Goal: Transaction & Acquisition: Purchase product/service

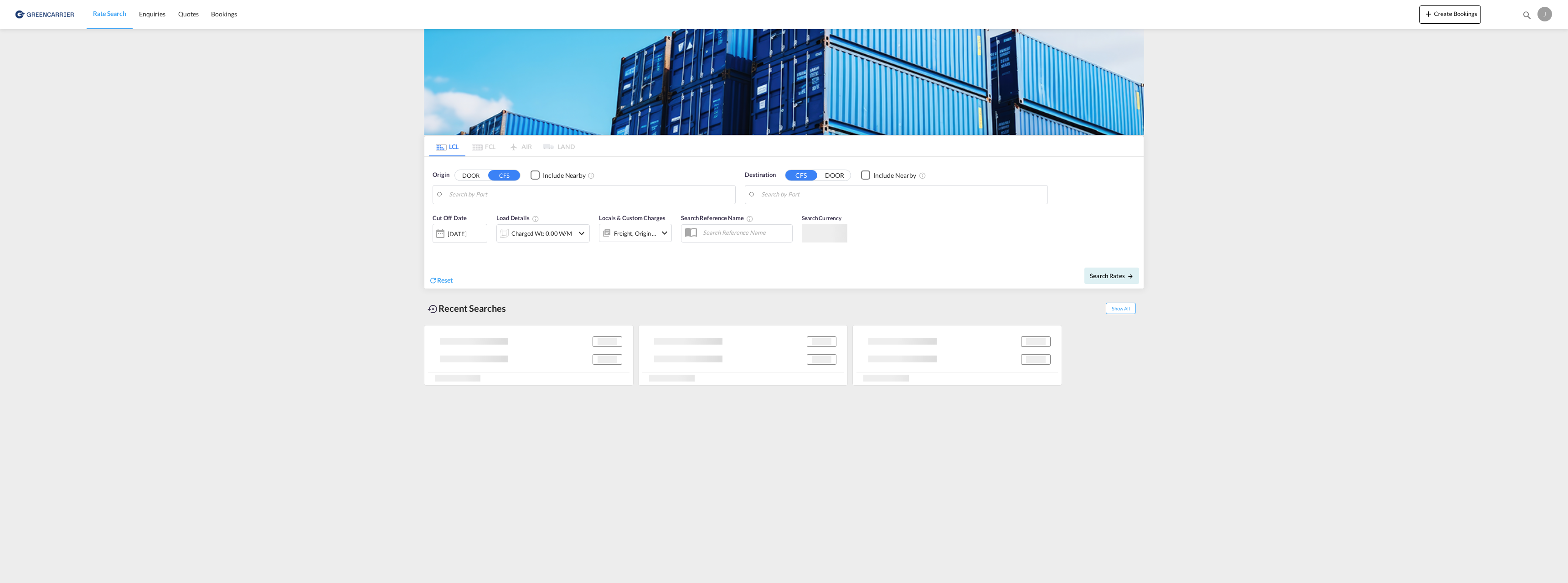
type input "[GEOGRAPHIC_DATA], NOOSL"
type input "Keelung (Chilung), TWKEL"
click at [466, 234] on div "[DATE]" at bounding box center [457, 234] width 19 height 8
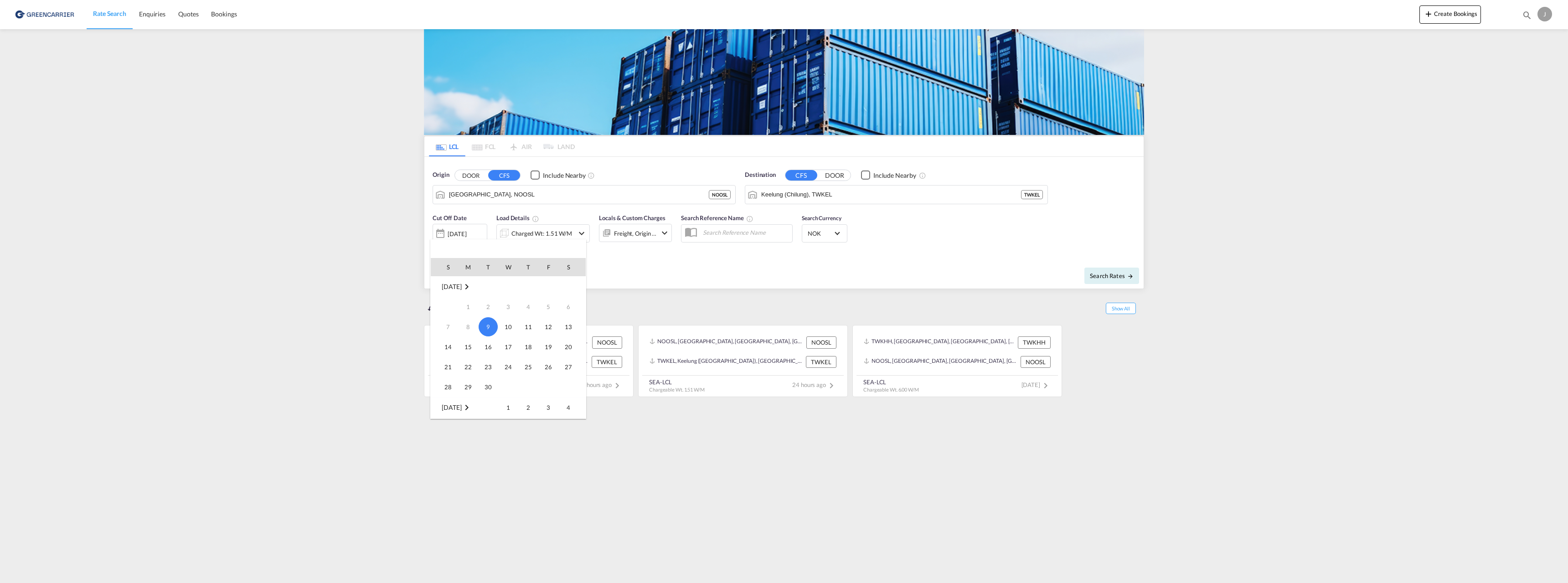
click at [649, 271] on div at bounding box center [784, 291] width 1568 height 583
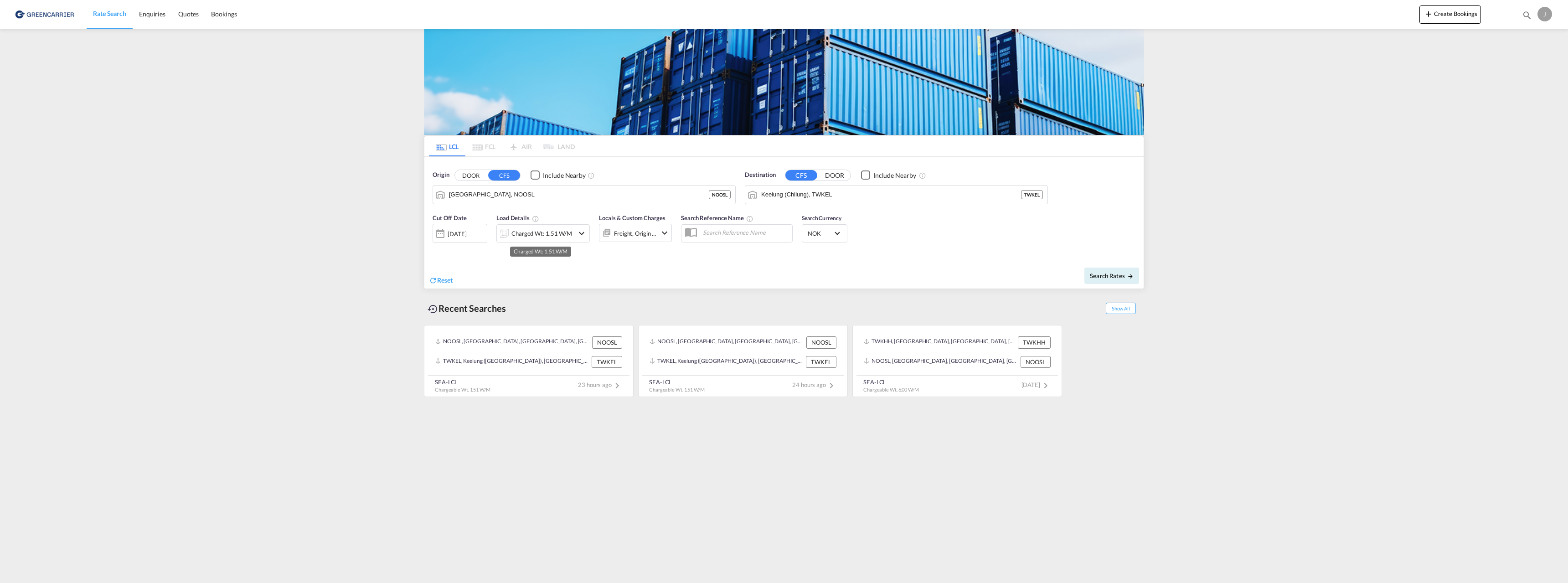
click at [533, 239] on div "Charged Wt: 1.51 W/M" at bounding box center [542, 234] width 60 height 13
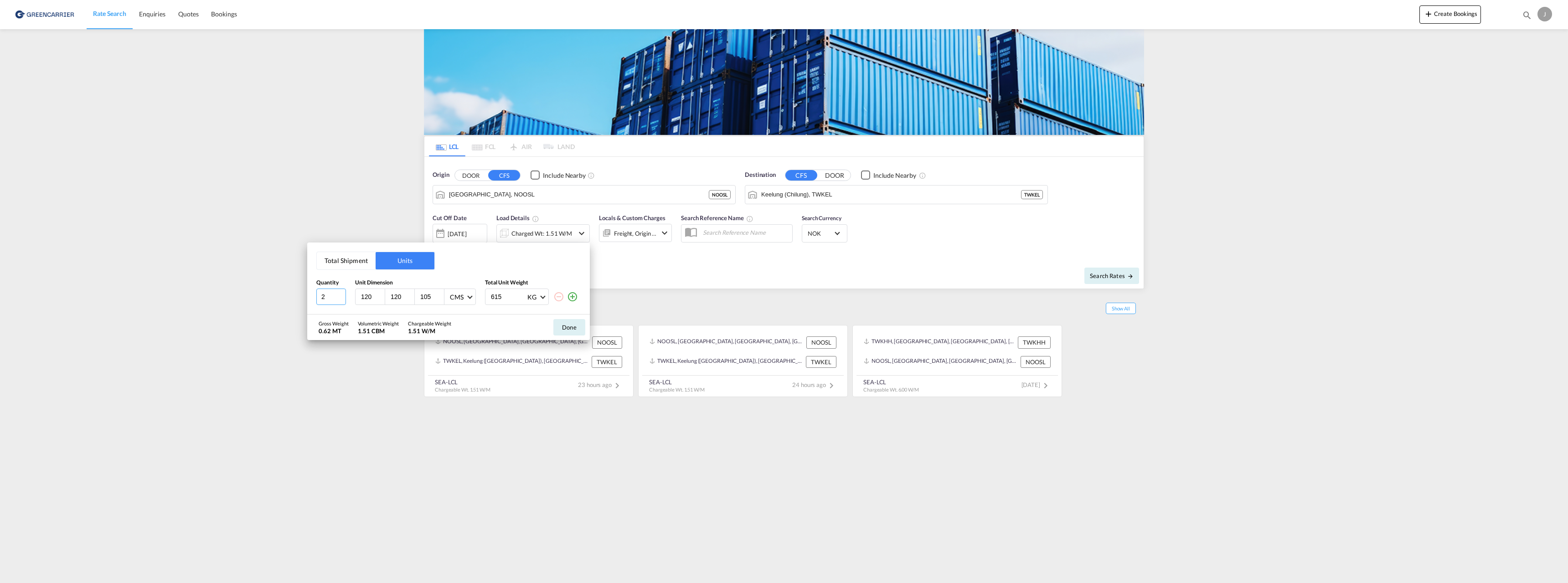
click at [339, 295] on input "2" at bounding box center [331, 296] width 30 height 17
click at [339, 295] on input "3" at bounding box center [331, 296] width 30 height 17
click at [339, 295] on input "4" at bounding box center [331, 296] width 30 height 17
click at [339, 295] on input "5" at bounding box center [331, 296] width 30 height 17
click at [339, 295] on input "6" at bounding box center [331, 296] width 30 height 17
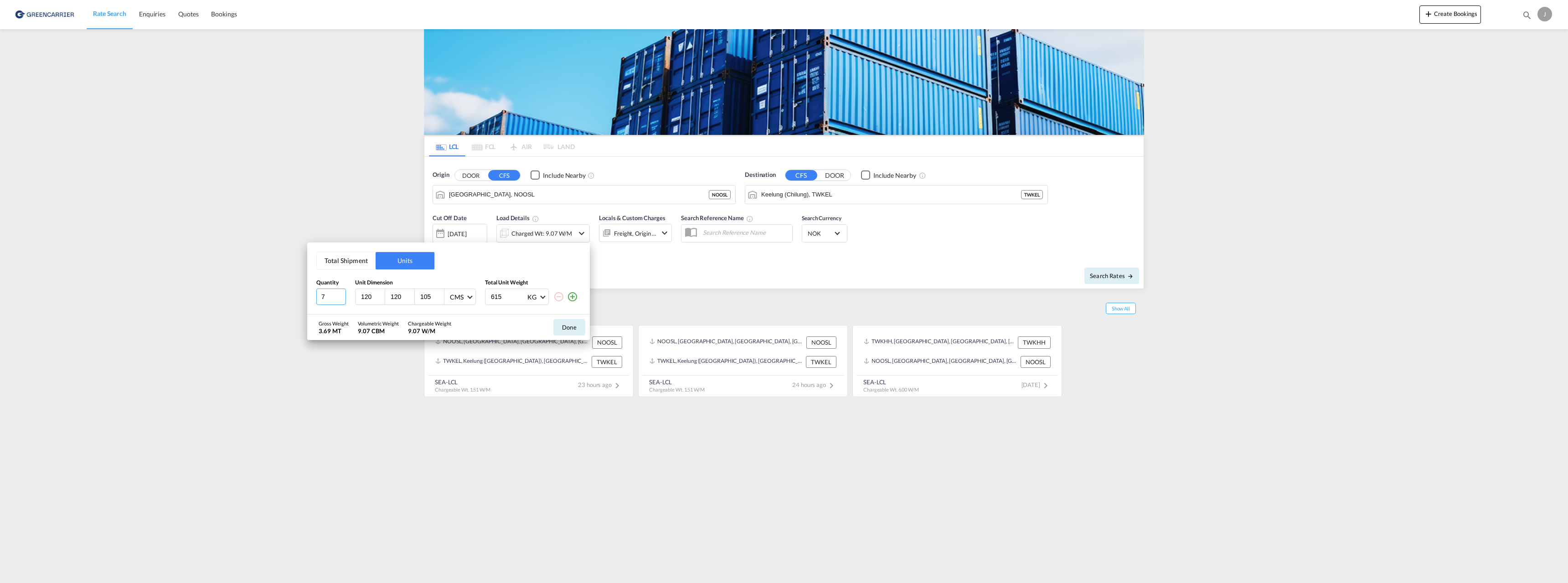
click at [339, 295] on input "7" at bounding box center [331, 296] width 30 height 17
type input "8"
click at [339, 295] on input "8" at bounding box center [331, 296] width 30 height 17
click at [496, 295] on input "615" at bounding box center [508, 296] width 36 height 15
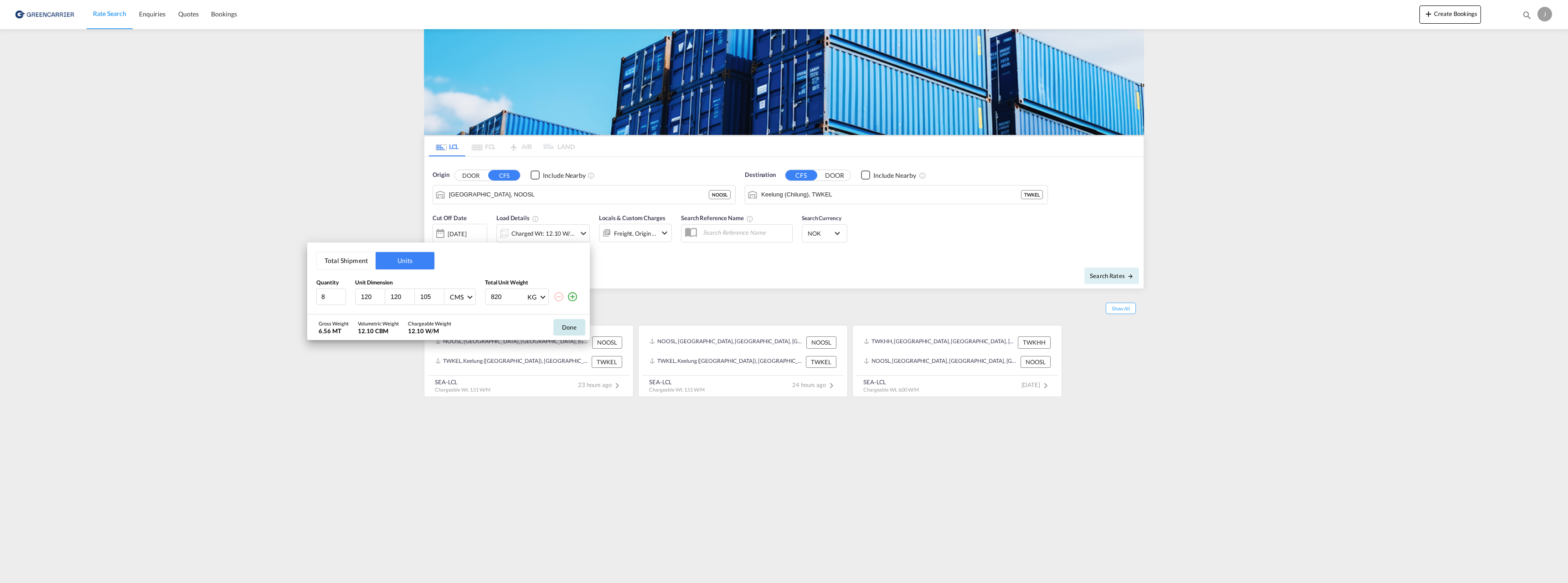
type input "820"
click at [577, 328] on button "Done" at bounding box center [569, 327] width 32 height 17
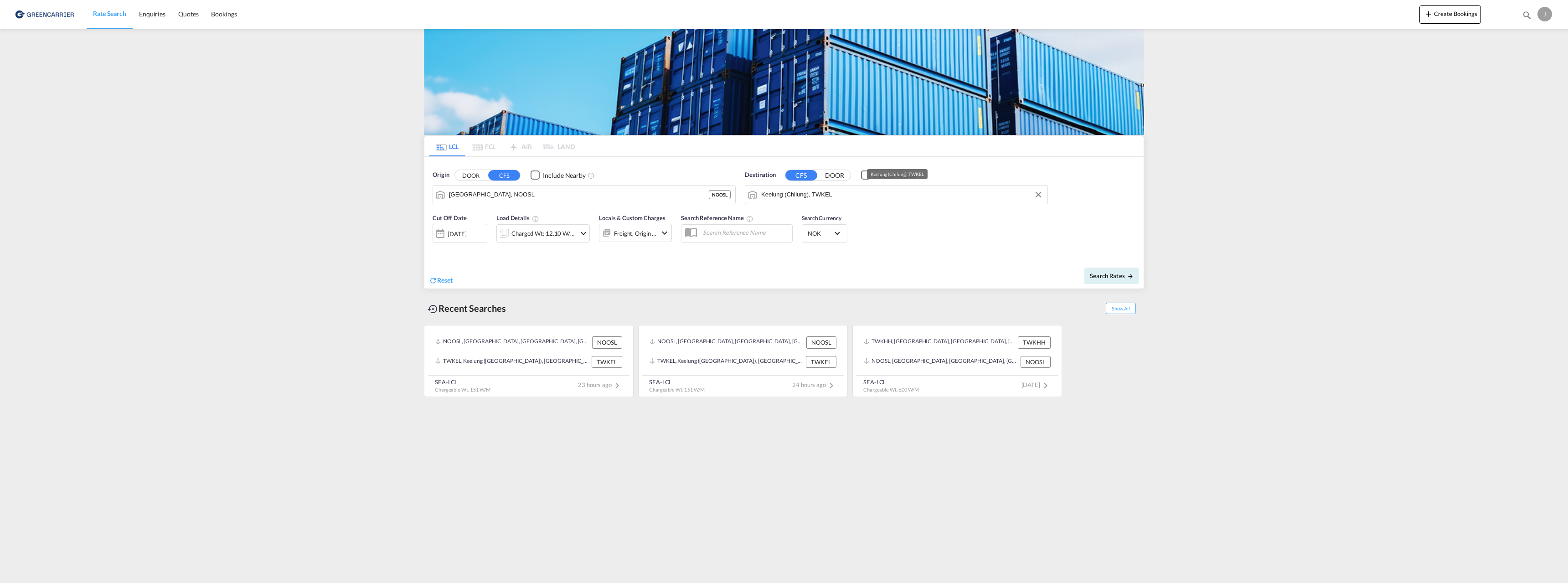
click at [833, 197] on input "Keelung (Chilung), TWKEL" at bounding box center [902, 194] width 282 height 14
click at [785, 271] on div "[GEOGRAPHIC_DATA] [GEOGRAPHIC_DATA] AUMEL" at bounding box center [832, 280] width 173 height 28
type input "[GEOGRAPHIC_DATA], [GEOGRAPHIC_DATA]"
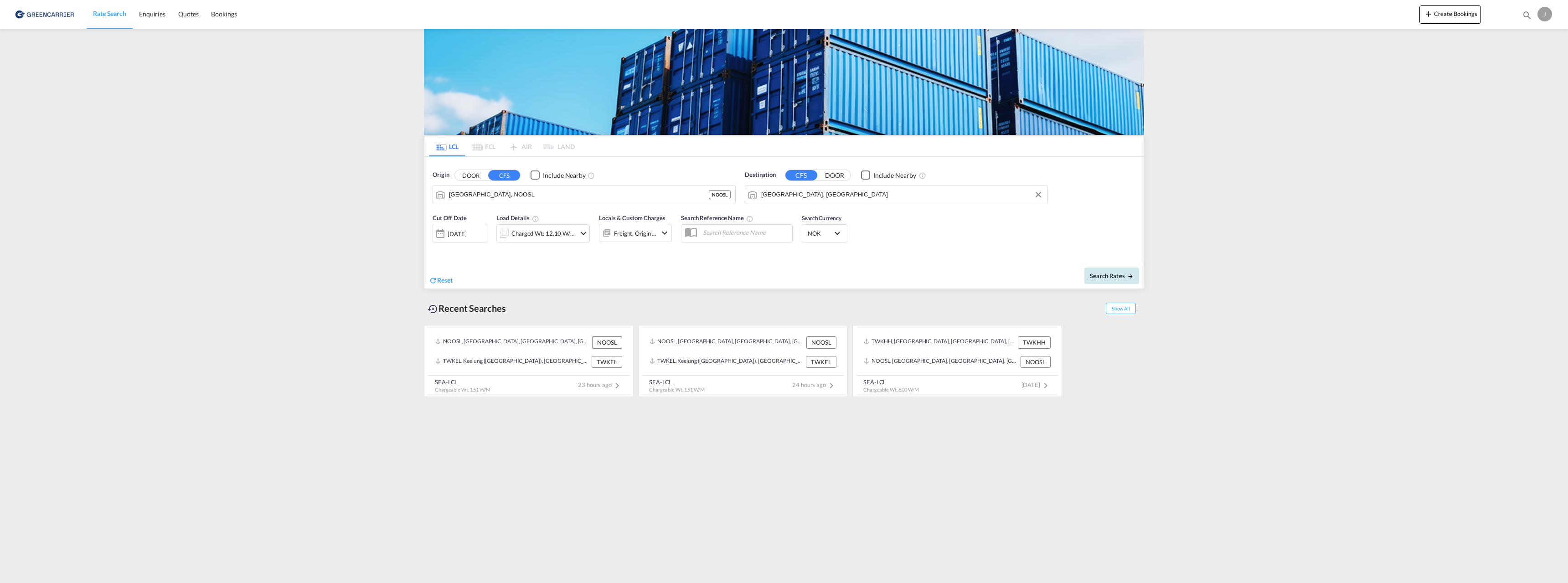
click at [1097, 276] on span "Search Rates" at bounding box center [1112, 276] width 44 height 7
type input "NOOSL to AUMEL / [DATE]"
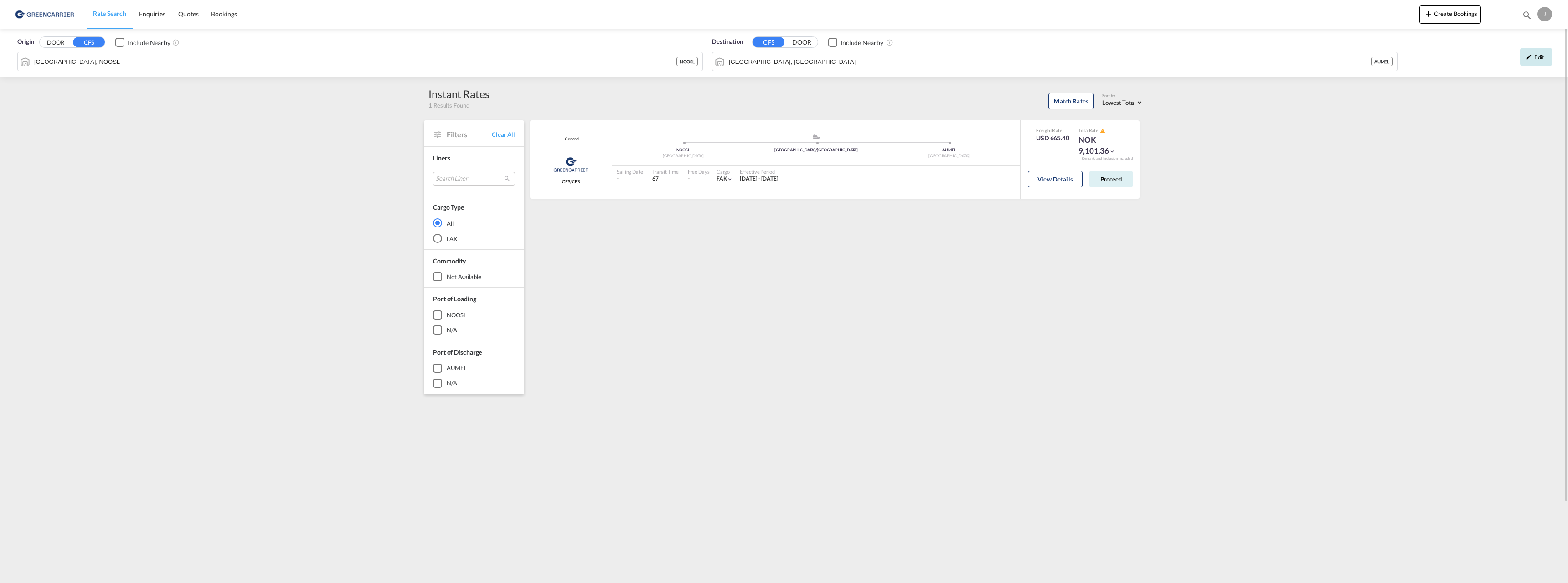
click at [1534, 55] on div "Edit" at bounding box center [1537, 57] width 32 height 18
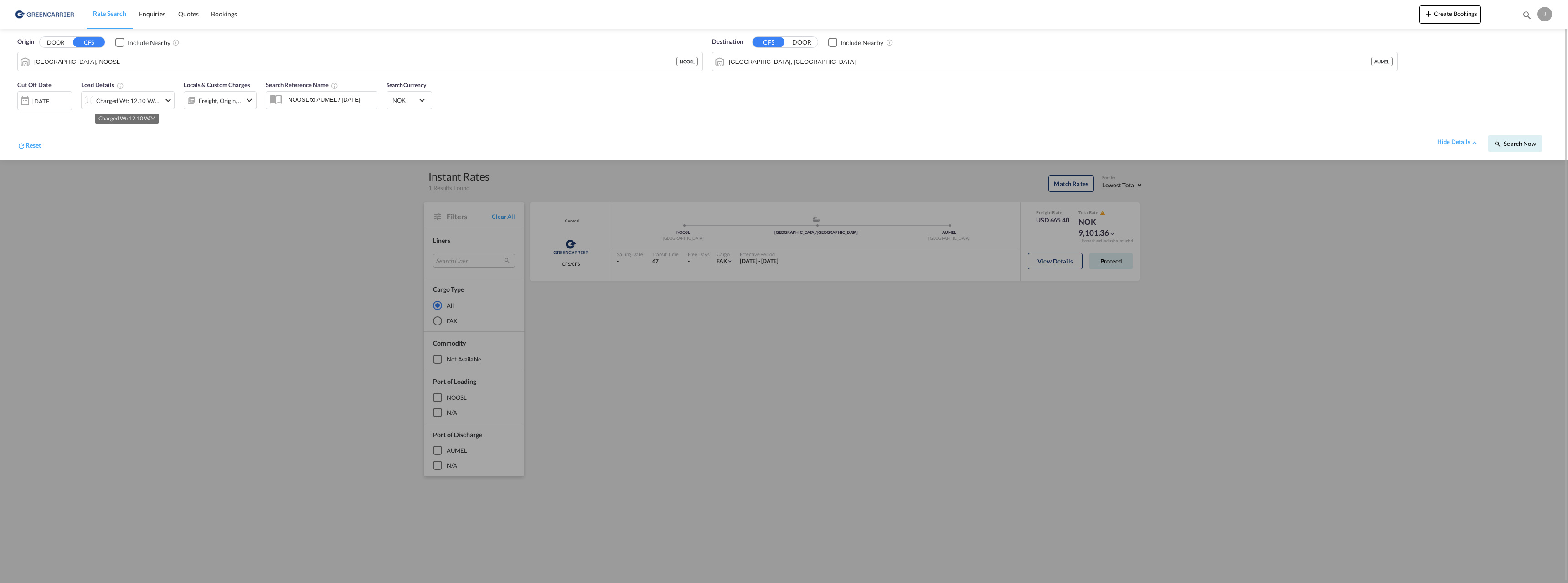
click at [124, 100] on div "Charged Wt: 12.10 W/M" at bounding box center [128, 101] width 64 height 13
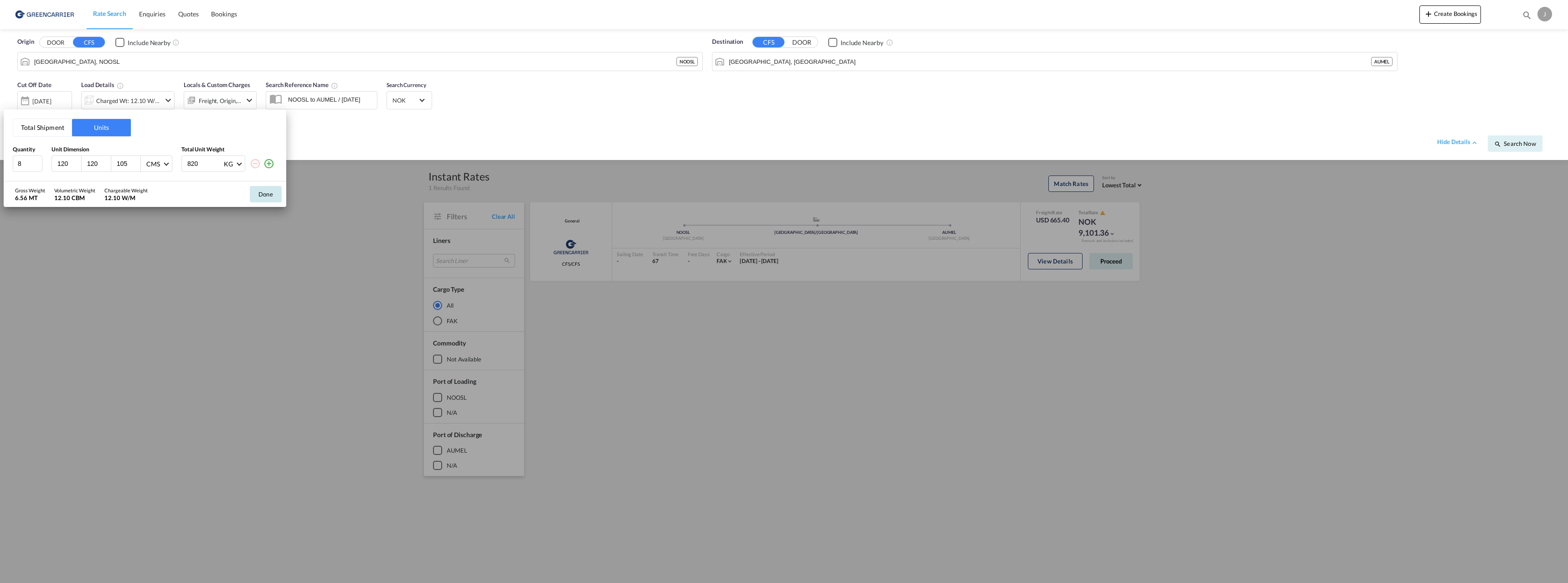
click at [264, 190] on button "Done" at bounding box center [266, 194] width 32 height 17
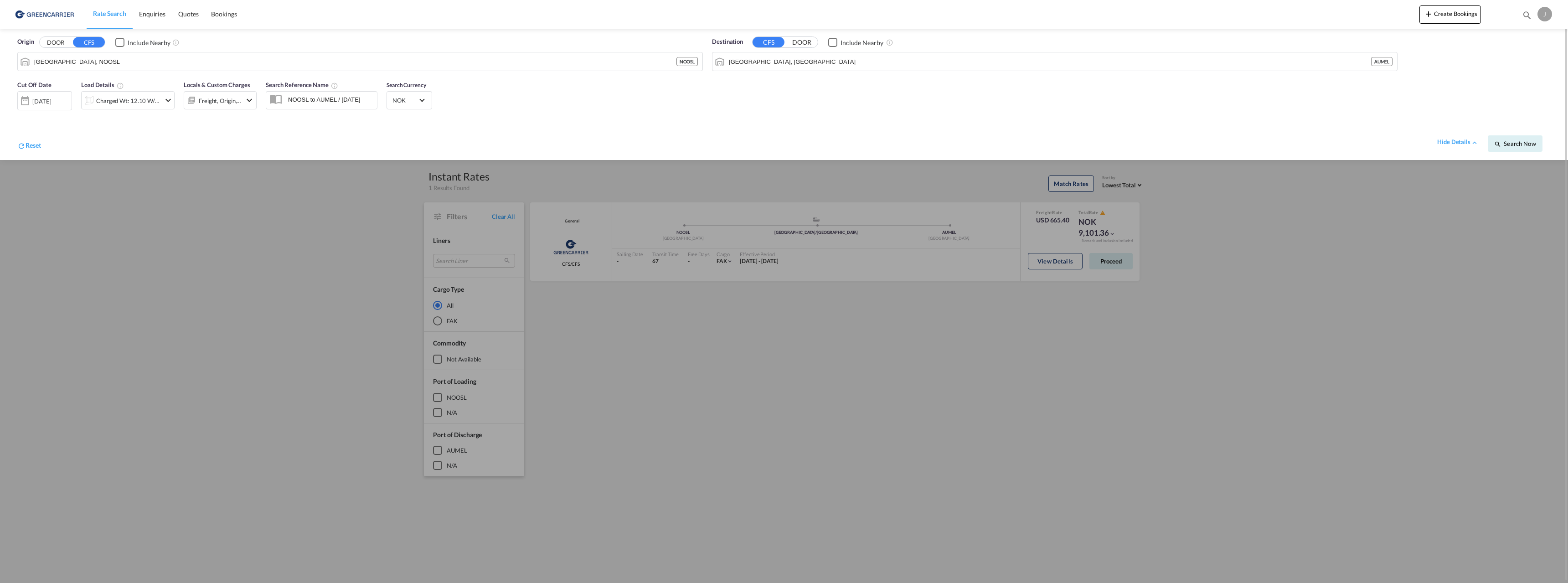
click at [843, 307] on div at bounding box center [784, 291] width 1568 height 583
